Goal: Task Accomplishment & Management: Use online tool/utility

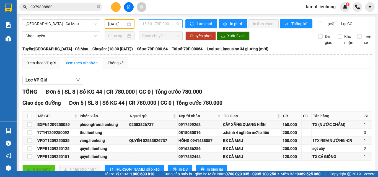
click at [163, 25] on span "18:30 - 79F-000.64" at bounding box center [160, 24] width 37 height 8
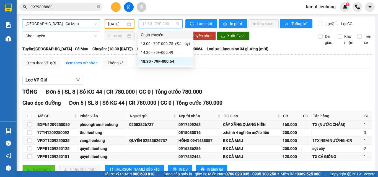
click at [35, 24] on span "[GEOGRAPHIC_DATA] - Cà Mau" at bounding box center [60, 24] width 71 height 8
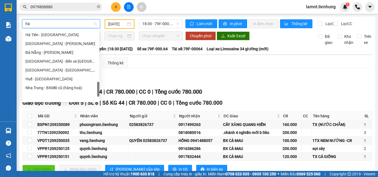
scroll to position [303, 0]
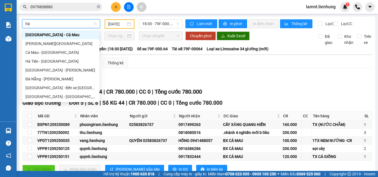
type input "hà"
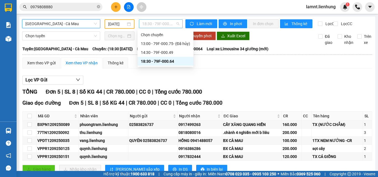
click at [160, 26] on span "18:30 - 79F-000.64" at bounding box center [160, 24] width 37 height 8
click at [121, 22] on input "[DATE]" at bounding box center [117, 24] width 18 height 6
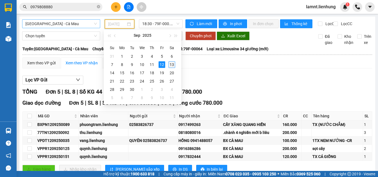
click at [172, 65] on div "13" at bounding box center [171, 64] width 7 height 7
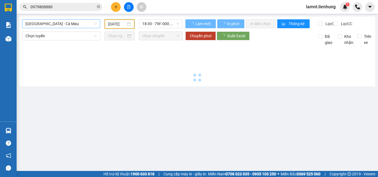
type input "[DATE]"
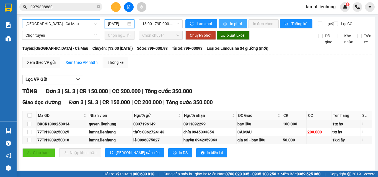
click at [218, 23] on button "In phơi" at bounding box center [232, 23] width 28 height 9
drag, startPoint x: 267, startPoint y: 85, endPoint x: 253, endPoint y: 79, distance: 15.3
click at [267, 84] on div "Lọc VP Gửi" at bounding box center [197, 79] width 350 height 9
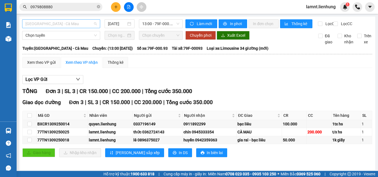
scroll to position [372, 0]
click at [82, 22] on span "[GEOGRAPHIC_DATA] - Cà Mau" at bounding box center [60, 24] width 71 height 8
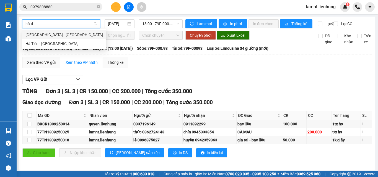
scroll to position [0, 0]
type input "hà tiê"
click at [56, 36] on div "[GEOGRAPHIC_DATA] - [GEOGRAPHIC_DATA]" at bounding box center [63, 35] width 77 height 6
type input "[DATE]"
